Goal: Transaction & Acquisition: Book appointment/travel/reservation

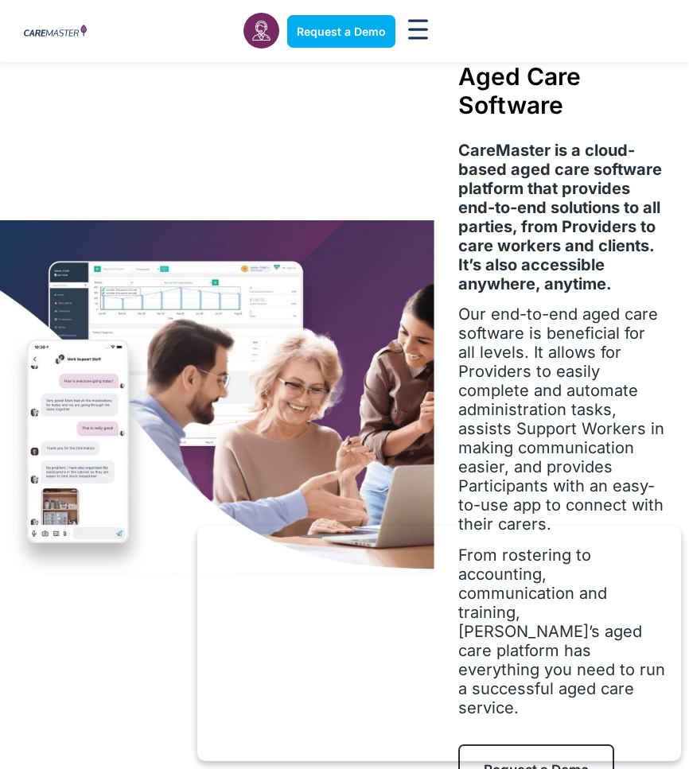
click at [600, 524] on p "Our end-to-end aged care software is beneficial for all levels. It allows for P…" at bounding box center [561, 419] width 207 height 229
click at [327, 29] on span "Request a Demo" at bounding box center [341, 32] width 89 height 14
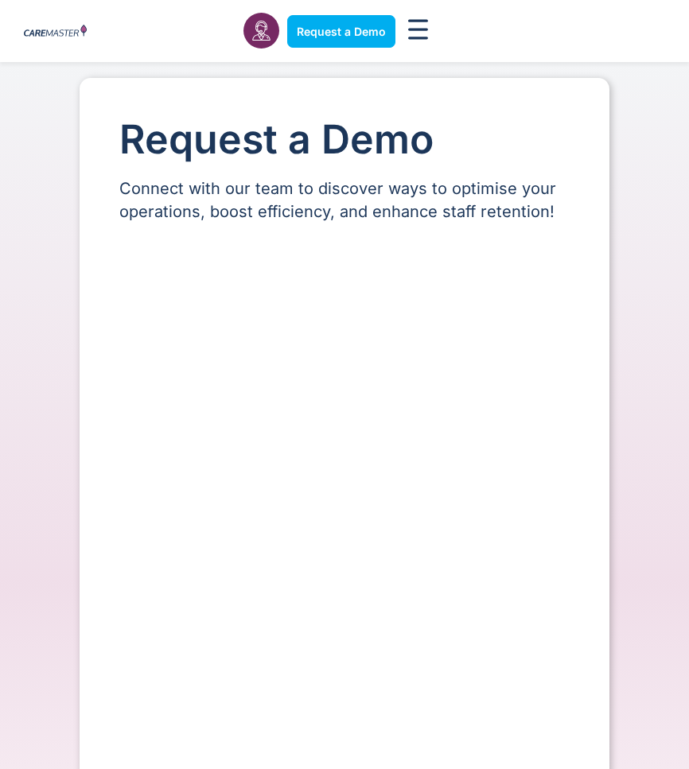
select select "**"
